Goal: Information Seeking & Learning: Learn about a topic

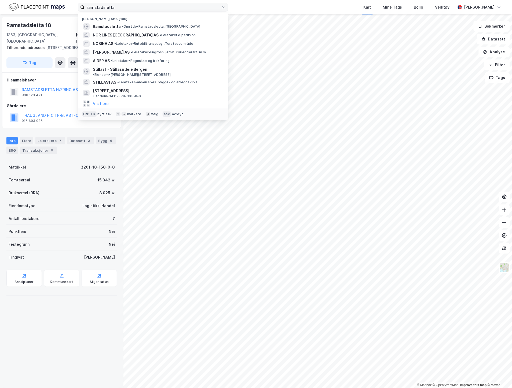
click at [168, 8] on input "ramstadsletta" at bounding box center [152, 7] width 137 height 8
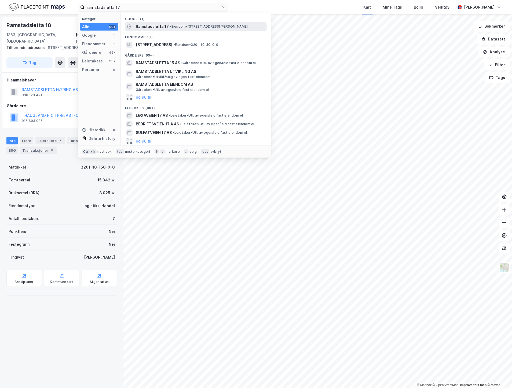
click at [184, 24] on span "• Eiendom • [STREET_ADDRESS][PERSON_NAME]" at bounding box center [209, 26] width 78 height 4
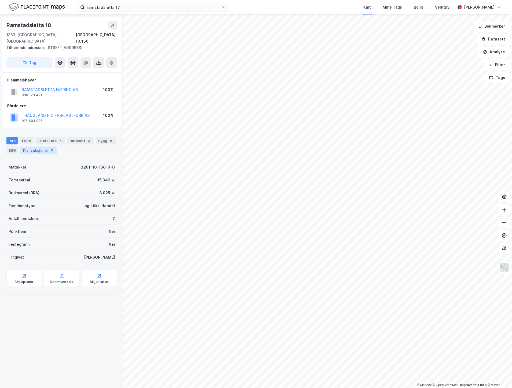
click at [38, 147] on div "Transaksjoner 9" at bounding box center [38, 151] width 37 height 8
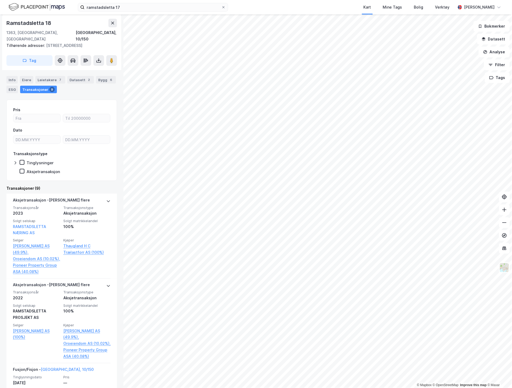
scroll to position [60, 0]
click at [14, 78] on div "Info" at bounding box center [11, 82] width 11 height 8
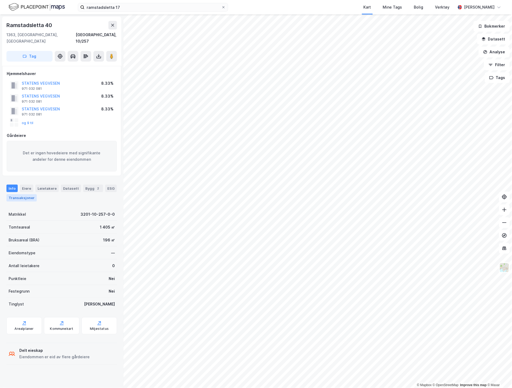
click at [21, 194] on div "Transaksjoner" at bounding box center [21, 197] width 30 height 7
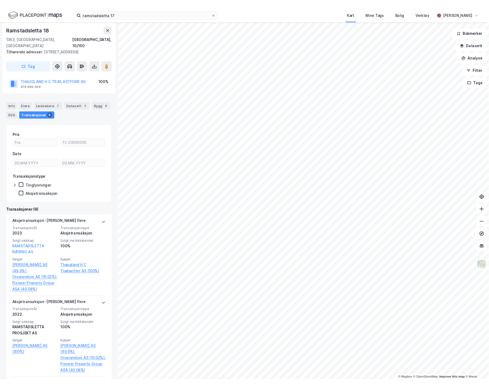
scroll to position [89, 0]
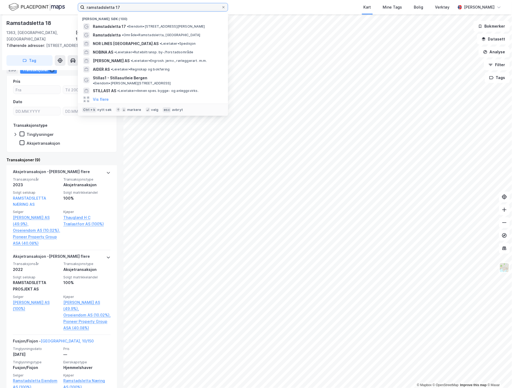
drag, startPoint x: 138, startPoint y: 9, endPoint x: 82, endPoint y: 9, distance: 56.1
click at [82, 9] on label "ramstadsletta 17" at bounding box center [153, 7] width 150 height 9
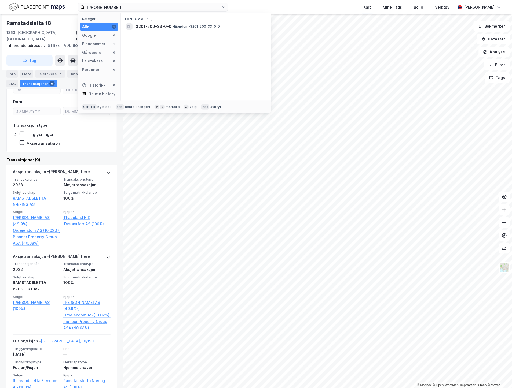
click at [153, 33] on div "Eiendommer (1) 3201-200-33-0-0 • Eiendom • 3201-200-33-0-0" at bounding box center [196, 57] width 150 height 88
click at [159, 24] on span "3201-200-33-0-0" at bounding box center [154, 26] width 36 height 6
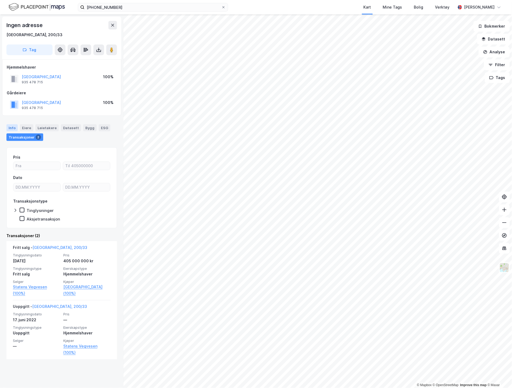
click at [12, 127] on div "Info" at bounding box center [11, 127] width 11 height 7
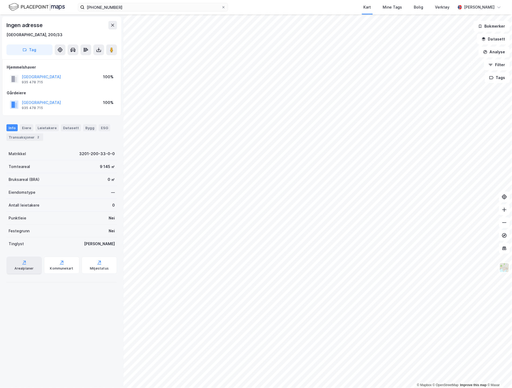
click at [29, 267] on div "Arealplaner" at bounding box center [23, 269] width 19 height 4
click at [488, 35] on button "Datasett" at bounding box center [493, 39] width 33 height 11
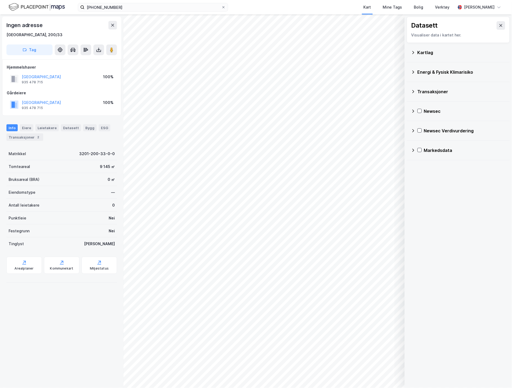
click at [425, 52] on div "Kartlag" at bounding box center [461, 52] width 88 height 6
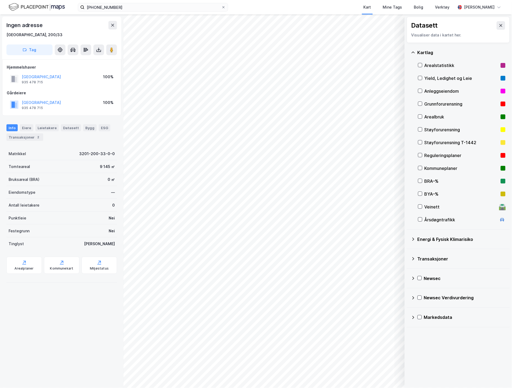
click at [428, 154] on div "Reguleringsplaner" at bounding box center [461, 155] width 74 height 6
click at [420, 156] on icon at bounding box center [420, 155] width 4 height 4
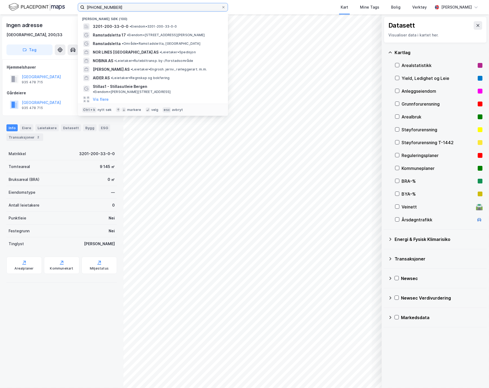
drag, startPoint x: 157, startPoint y: 8, endPoint x: -19, endPoint y: 1, distance: 175.6
click at [0, 1] on html "[PHONE_NUMBER] Nylige søk [PHONE_NUMBER] • Eiendom • 3201-200-33-0-0 [GEOGRAPHI…" at bounding box center [244, 194] width 489 height 388
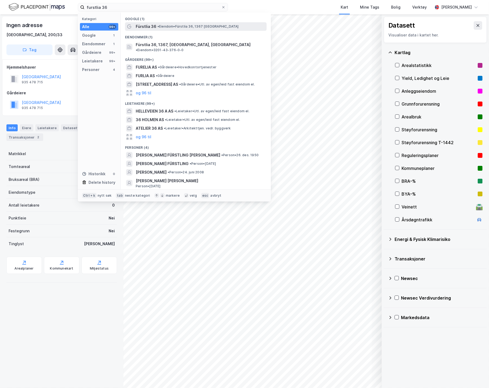
click at [205, 28] on span "• [PERSON_NAME] 36, 1367 [GEOGRAPHIC_DATA]" at bounding box center [197, 26] width 81 height 4
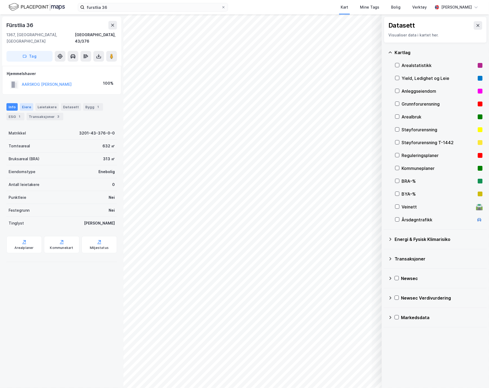
click at [29, 103] on div "Eiere" at bounding box center [26, 107] width 13 height 8
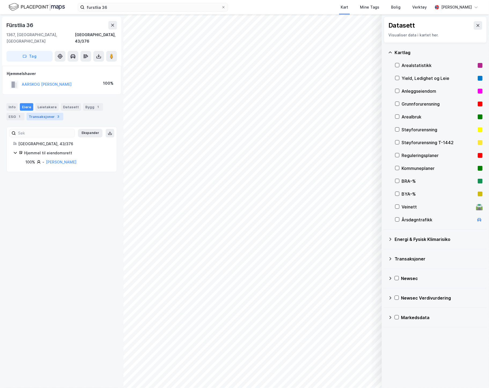
click at [34, 113] on div "Transaksjoner 3" at bounding box center [45, 117] width 37 height 8
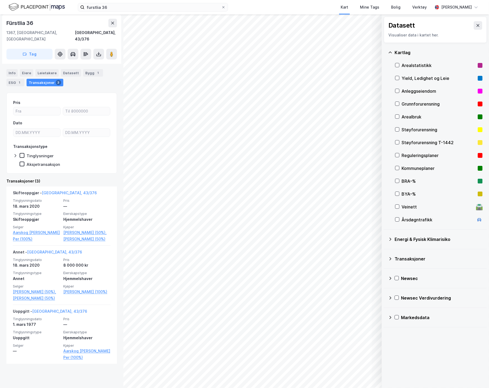
scroll to position [35, 0]
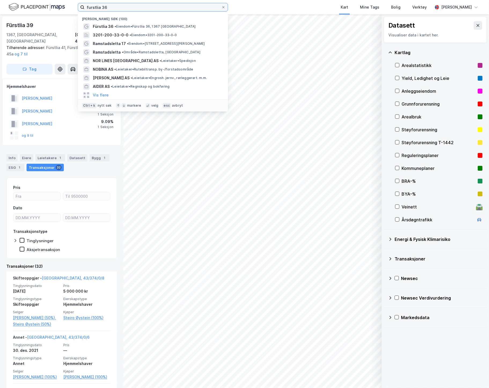
drag, startPoint x: 113, startPoint y: 7, endPoint x: 46, endPoint y: 1, distance: 67.0
click at [46, 1] on div "furstlia 36 Nylige søk (100) Fürstlia 36 • [PERSON_NAME] 36, 1367 Snarøya 3201-…" at bounding box center [244, 7] width 489 height 14
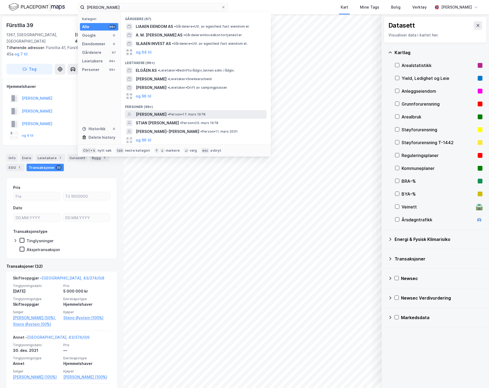
click at [156, 115] on span "[PERSON_NAME]" at bounding box center [151, 114] width 31 height 6
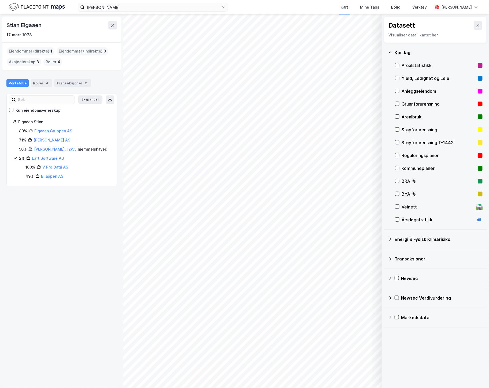
click at [39, 50] on div "Eiendommer (direkte) : 1" at bounding box center [31, 51] width 48 height 9
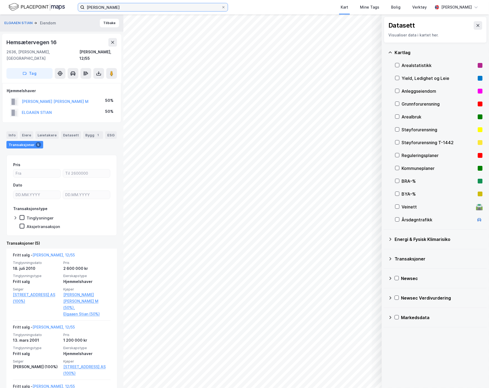
drag, startPoint x: 52, startPoint y: 2, endPoint x: 43, endPoint y: 1, distance: 8.9
click at [45, 1] on div "stian elgaaen Kart Mine Tags [PERSON_NAME] Verktøy [PERSON_NAME]" at bounding box center [244, 7] width 489 height 14
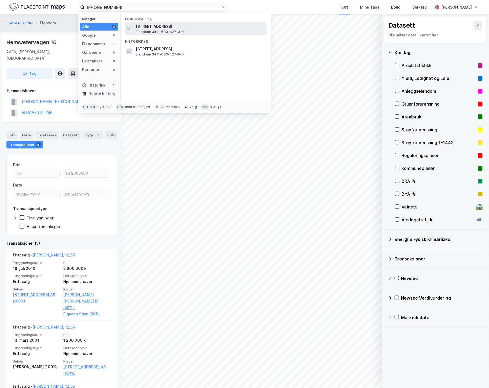
click at [168, 28] on span "[STREET_ADDRESS]" at bounding box center [200, 26] width 129 height 6
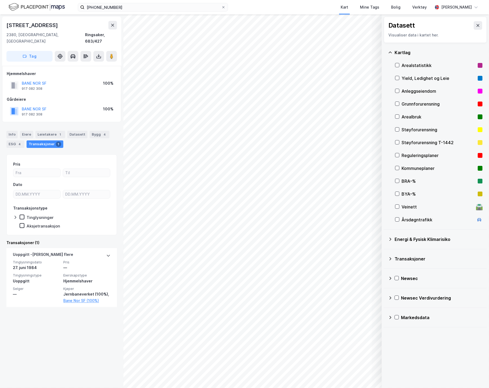
click at [101, 339] on div "[STREET_ADDRESS], Innlandet [GEOGRAPHIC_DATA], 683/427 Tag Hjemmelshaver BANE N…" at bounding box center [61, 201] width 123 height 374
click at [50, 124] on div "Info [PERSON_NAME] 1 Datasett Bygg 4 ESG 4 Transaksjoner 1" at bounding box center [61, 137] width 123 height 26
click at [50, 131] on div "Leietakere 1" at bounding box center [50, 135] width 30 height 8
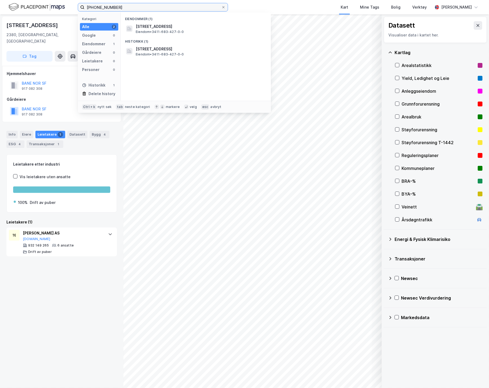
drag, startPoint x: 127, startPoint y: 7, endPoint x: 57, endPoint y: 6, distance: 70.3
click at [57, 6] on div "[PHONE_NUMBER] Kategori Alle 2 Google 0 Eiendommer 1 Gårdeiere 0 Leietakere 0 P…" at bounding box center [244, 7] width 489 height 14
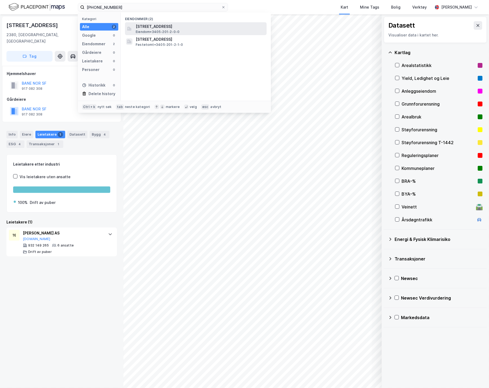
click at [195, 23] on span "[STREET_ADDRESS]" at bounding box center [200, 26] width 129 height 6
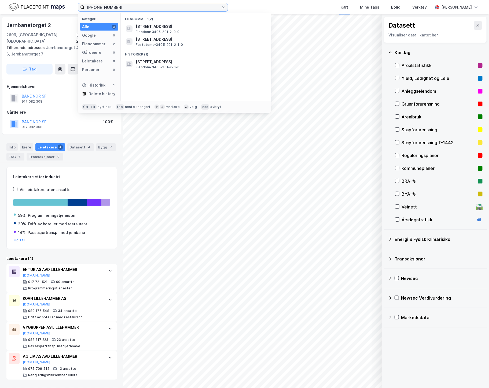
drag, startPoint x: 127, startPoint y: 6, endPoint x: 4, endPoint y: -1, distance: 123.3
click at [4, 0] on html "[PHONE_NUMBER] Kategori Alle 3 Google 0 Eiendommer 2 Gårdeiere 0 Leietakere 0 P…" at bounding box center [244, 194] width 489 height 388
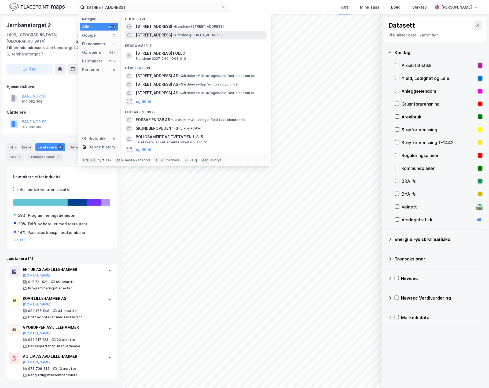
click at [152, 35] on span "[STREET_ADDRESS]" at bounding box center [154, 35] width 36 height 6
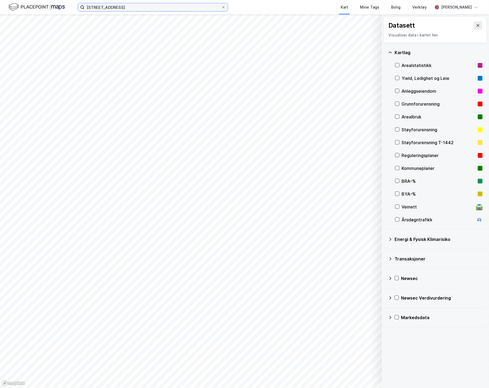
click at [128, 8] on input "[STREET_ADDRESS]" at bounding box center [152, 7] width 137 height 8
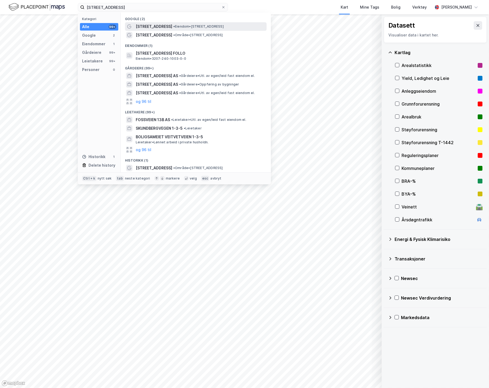
click at [173, 25] on span "•" at bounding box center [174, 26] width 2 height 4
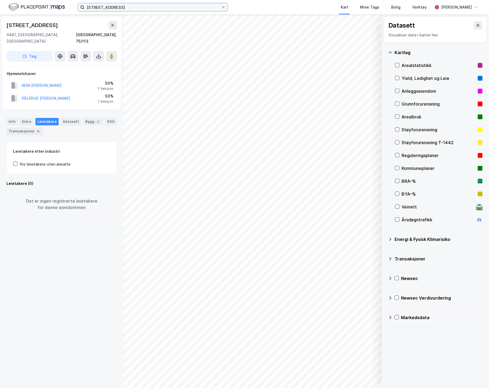
click at [177, 7] on input "[STREET_ADDRESS]" at bounding box center [152, 7] width 137 height 8
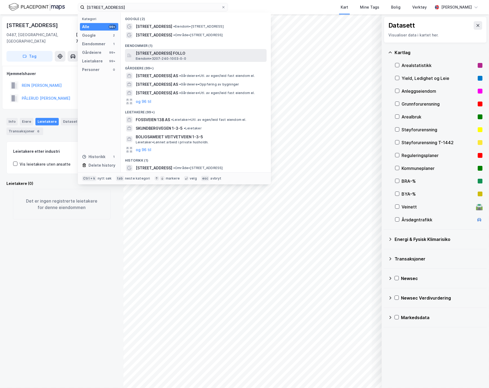
click at [171, 50] on span "[STREET_ADDRESS] FOLLO" at bounding box center [200, 53] width 129 height 6
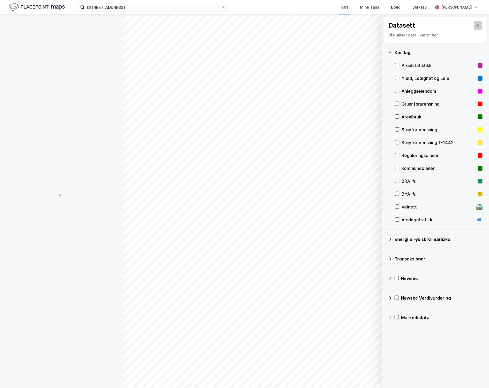
click at [477, 25] on button at bounding box center [478, 25] width 9 height 9
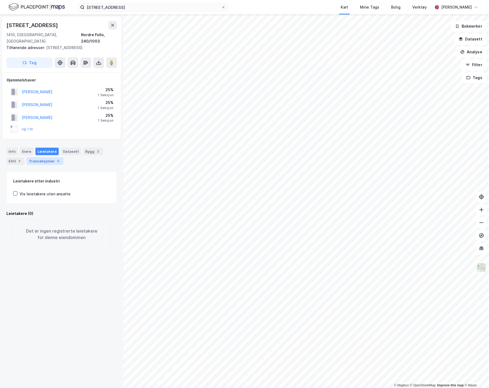
click at [34, 157] on div "Transaksjoner 5" at bounding box center [45, 161] width 37 height 8
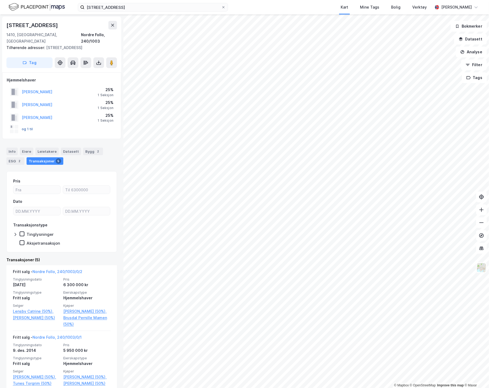
click at [0, 0] on button "og 1 til" at bounding box center [0, 0] width 0 height 0
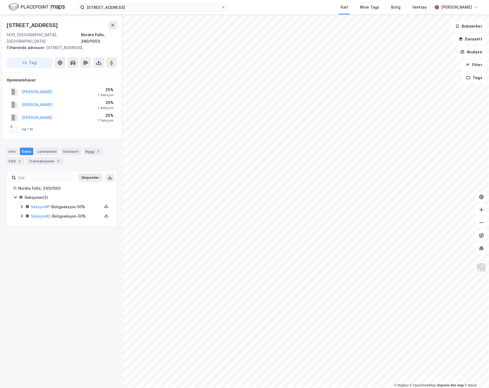
click at [0, 0] on button "og 1 til" at bounding box center [0, 0] width 0 height 0
click at [0, 0] on button "[PERSON_NAME]" at bounding box center [0, 0] width 0 height 0
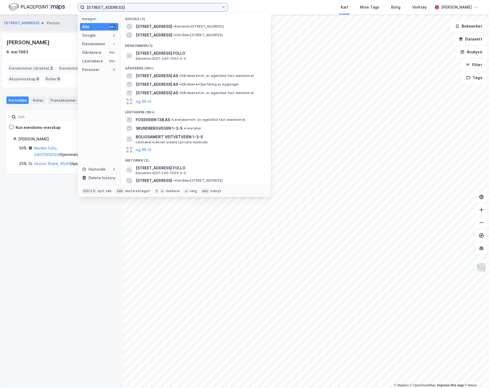
drag, startPoint x: 120, startPoint y: 6, endPoint x: 29, endPoint y: 11, distance: 91.1
click at [30, 11] on div "kapellveien 13b Kategori Alle 99+ Google 2 Eiendommer 1 Gårdeiere 99+ Leietaker…" at bounding box center [244, 7] width 489 height 14
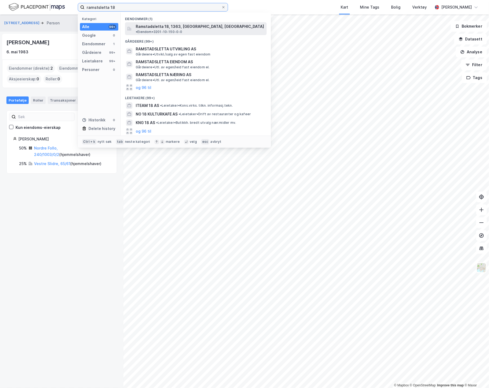
type input "ramstsletta 18"
click at [173, 28] on span "Ramstadsletta 18, 1363, [GEOGRAPHIC_DATA], [GEOGRAPHIC_DATA]" at bounding box center [200, 26] width 128 height 6
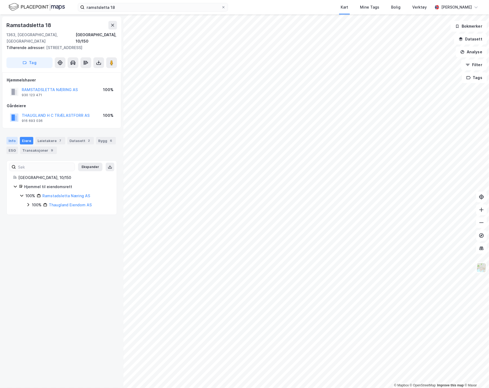
click at [10, 137] on div "Info" at bounding box center [11, 141] width 11 height 8
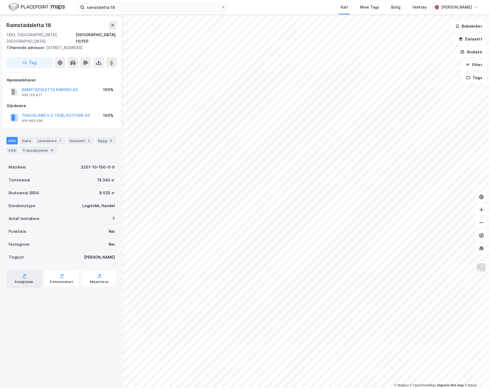
click at [26, 280] on div "Arealplaner" at bounding box center [23, 282] width 19 height 4
click at [0, 0] on button "RAMSTADSLETTA NÆRING AS" at bounding box center [0, 0] width 0 height 0
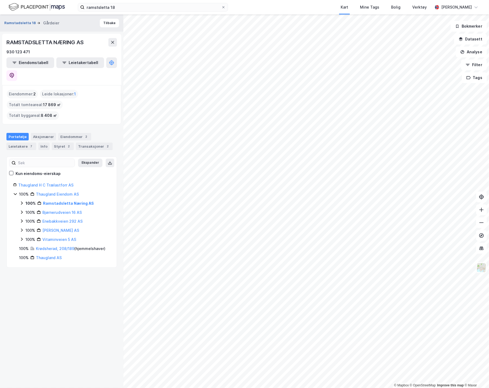
click at [20, 23] on button "Ramstadsletta 18" at bounding box center [20, 22] width 33 height 5
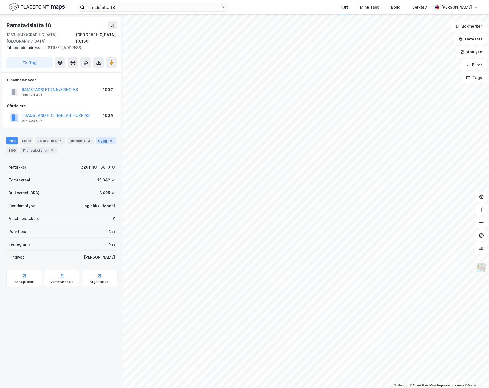
click at [96, 137] on div "Bygg 6" at bounding box center [106, 141] width 20 height 8
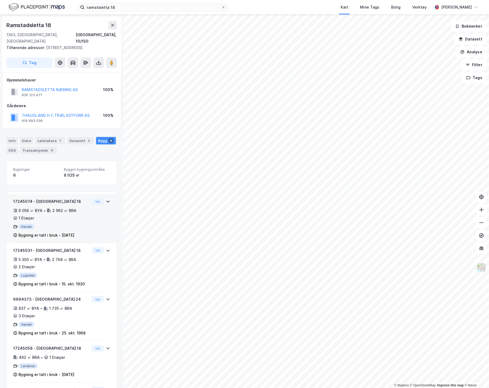
click at [104, 224] on div "17245074 - [GEOGRAPHIC_DATA] 18 6 056 ㎡ BYA • 2 962 ㎡ BRA • 1 Etasjer Handel By…" at bounding box center [61, 221] width 97 height 45
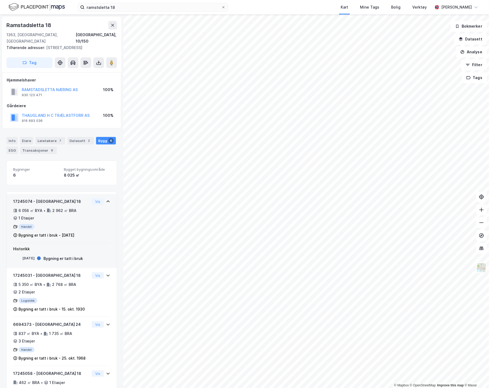
click at [104, 224] on div "17245074 - [GEOGRAPHIC_DATA] 18 6 056 ㎡ BYA • 2 962 ㎡ BRA • 1 Etasjer Handel By…" at bounding box center [61, 221] width 97 height 45
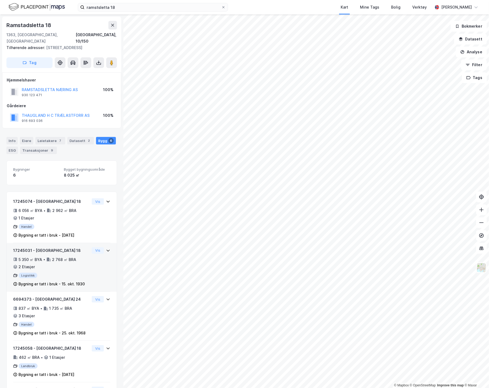
click at [106, 250] on icon at bounding box center [107, 251] width 3 height 2
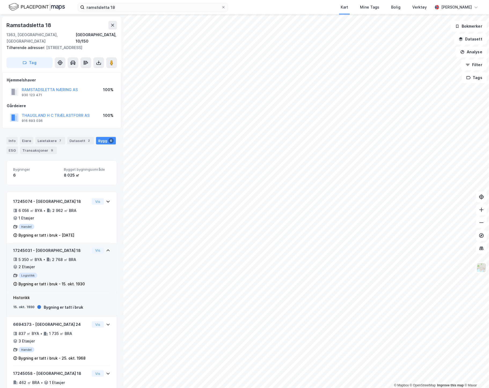
scroll to position [104, 0]
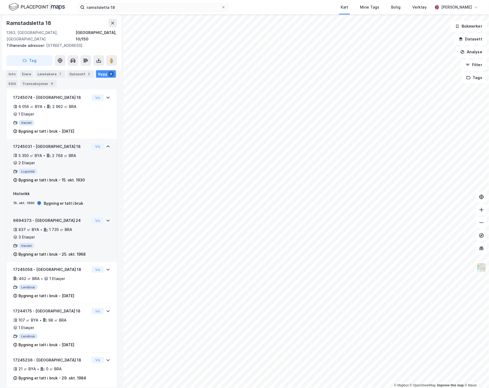
click at [100, 223] on div "6694373 - [GEOGRAPHIC_DATA] 24 837 ㎡ BYA • 1 735 ㎡ BRA • 3 Etasjer Handel Bygni…" at bounding box center [61, 240] width 97 height 45
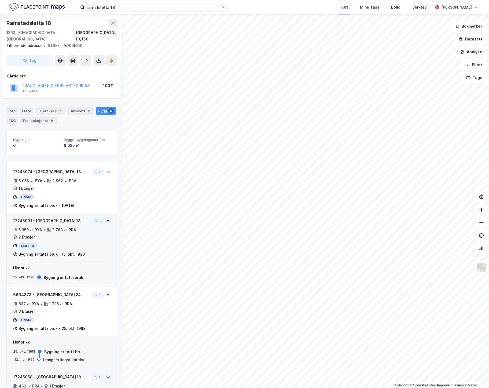
scroll to position [0, 0]
